Goal: Task Accomplishment & Management: Complete application form

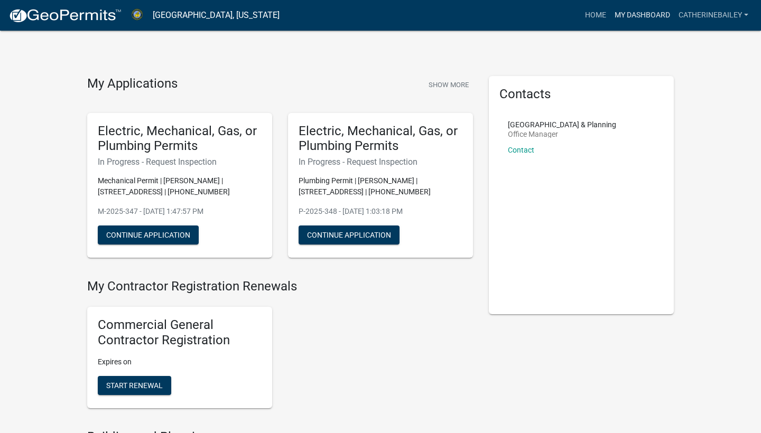
click at [625, 9] on link "My Dashboard" at bounding box center [642, 15] width 64 height 20
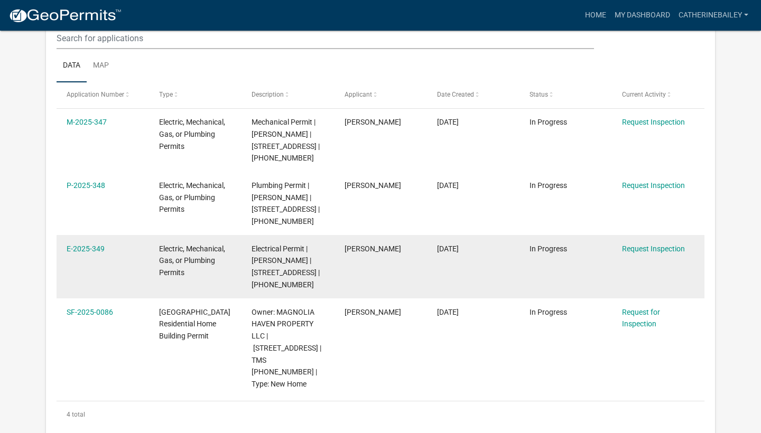
scroll to position [782, 0]
click at [630, 245] on link "Request Inspection" at bounding box center [653, 249] width 63 height 8
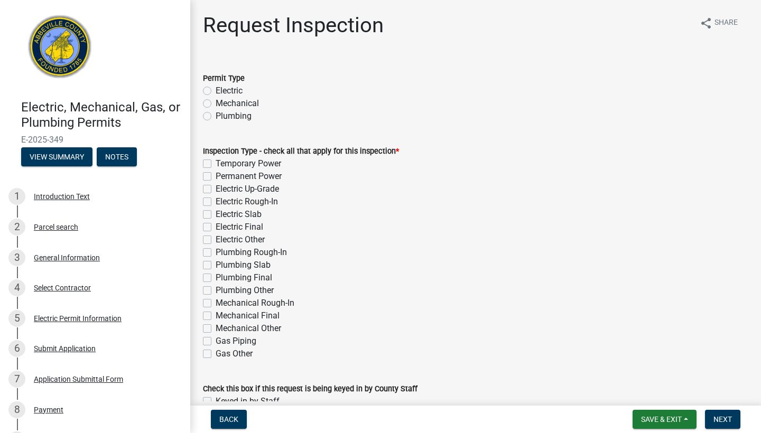
click at [216, 91] on label "Electric" at bounding box center [229, 91] width 27 height 13
click at [216, 91] on input "Electric" at bounding box center [219, 88] width 7 height 7
radio input "true"
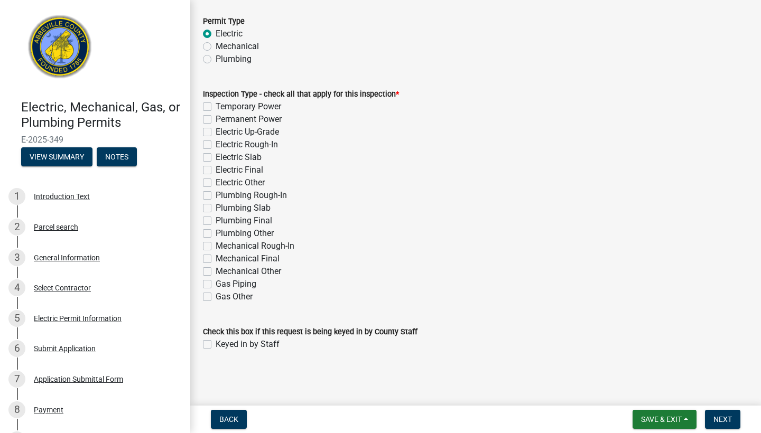
scroll to position [57, 0]
click at [212, 108] on div "Temporary Power" at bounding box center [475, 106] width 545 height 13
click at [216, 106] on label "Temporary Power" at bounding box center [248, 106] width 65 height 13
click at [216, 106] on input "Temporary Power" at bounding box center [219, 103] width 7 height 7
checkbox input "true"
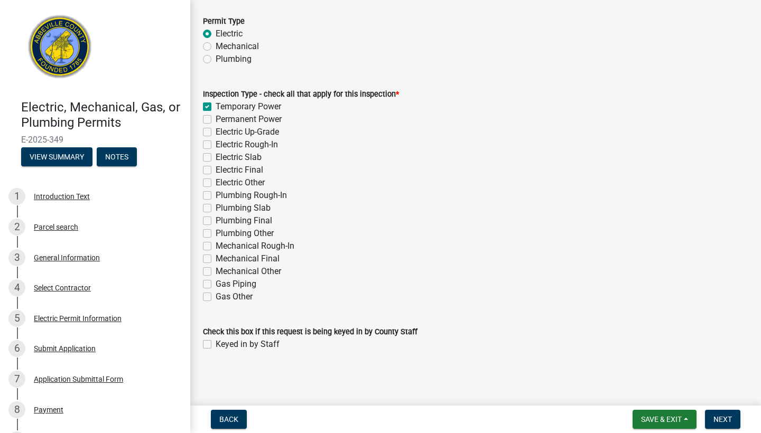
checkbox input "false"
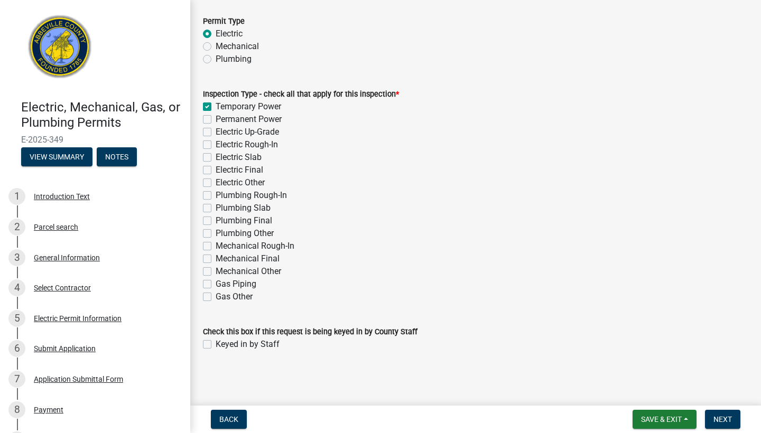
checkbox input "false"
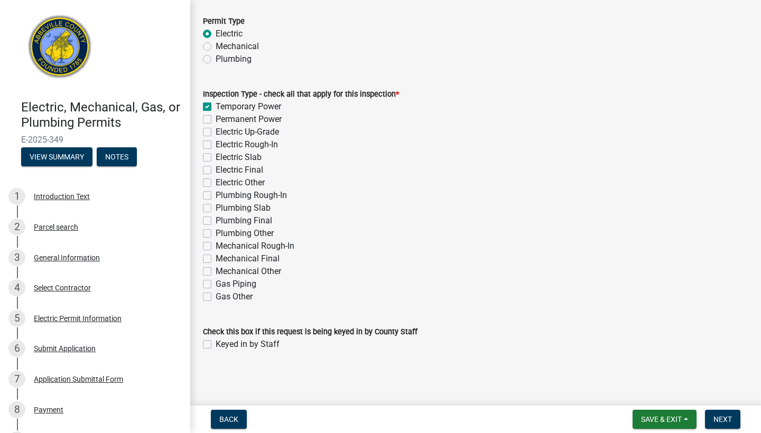
checkbox input "false"
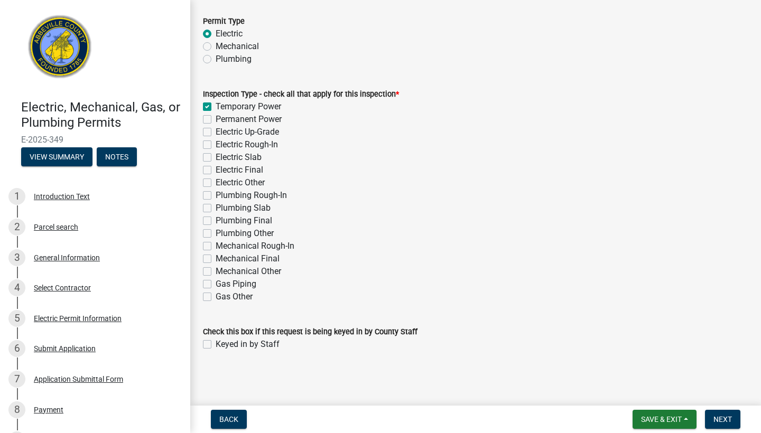
scroll to position [0, 0]
click at [723, 418] on span "Next" at bounding box center [722, 419] width 18 height 8
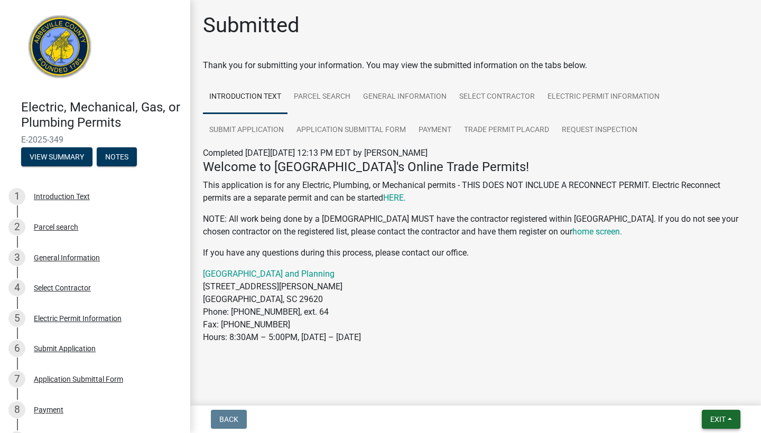
click at [715, 424] on button "Exit" at bounding box center [720, 419] width 39 height 19
click at [694, 393] on button "Save & Exit" at bounding box center [698, 391] width 85 height 25
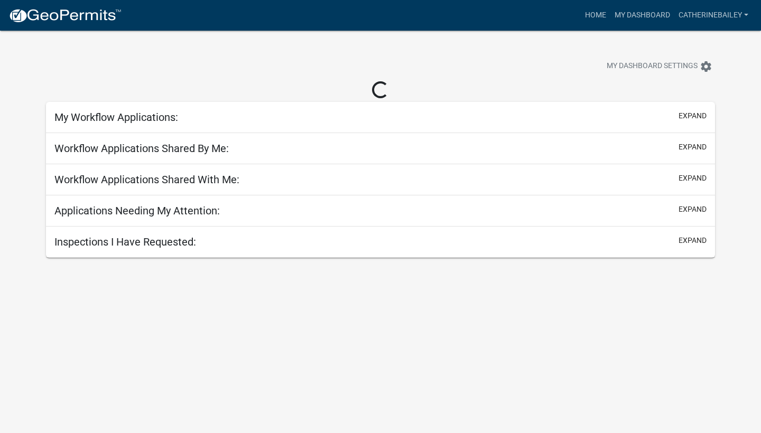
click at [438, 50] on div "My Dashboard Settings settings" at bounding box center [380, 55] width 685 height 49
click at [706, 13] on link "Catherinebailey" at bounding box center [713, 15] width 78 height 20
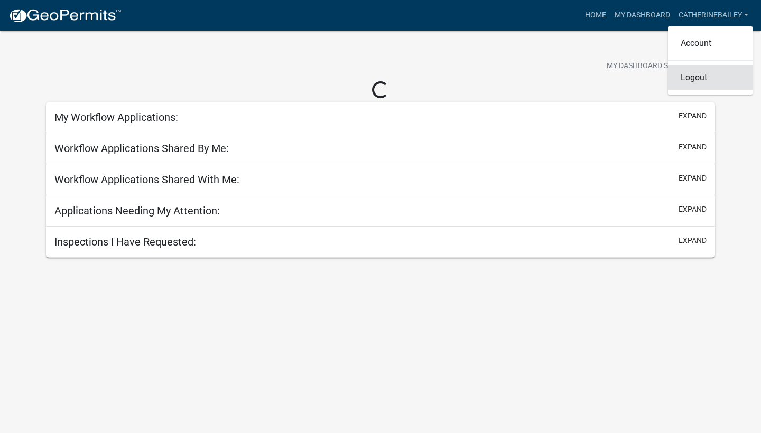
click at [684, 81] on link "Logout" at bounding box center [710, 77] width 85 height 25
